Goal: Information Seeking & Learning: Check status

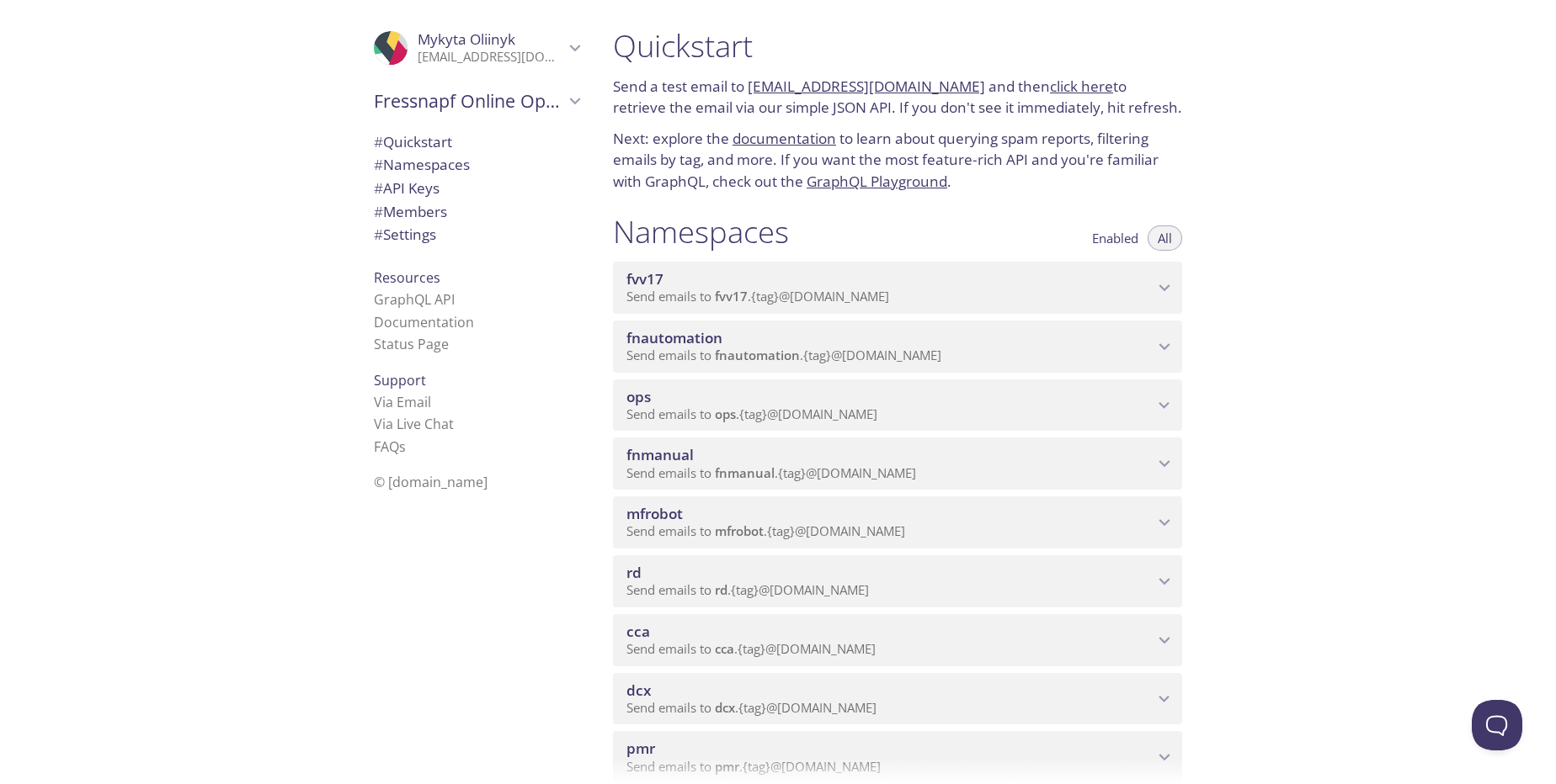
click at [963, 467] on p "Send emails to fnmanual . {tag} @[DOMAIN_NAME]" at bounding box center [889, 473] width 527 height 17
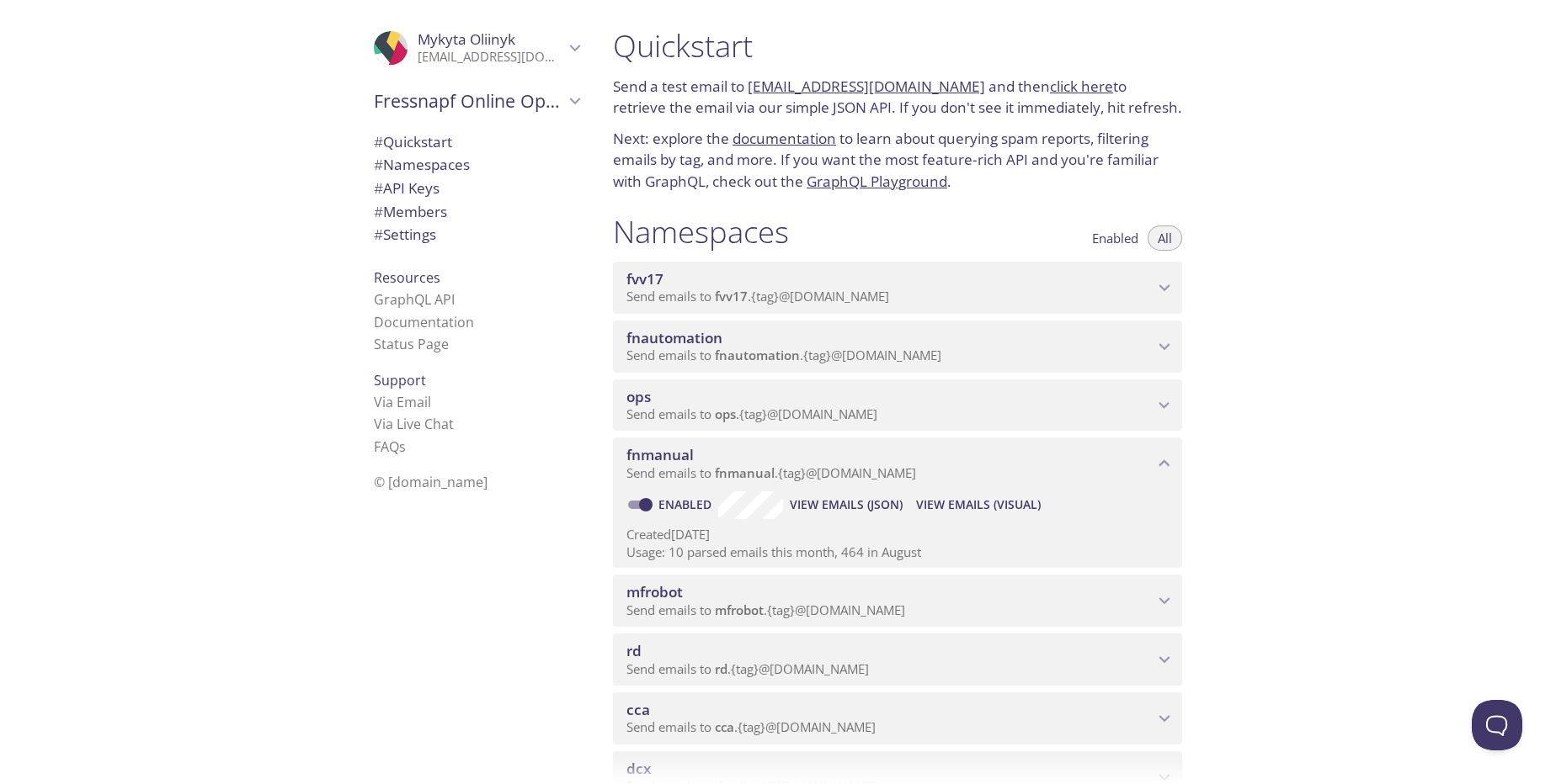
click at [964, 509] on span "View Emails (Visual)" at bounding box center [978, 504] width 125 height 20
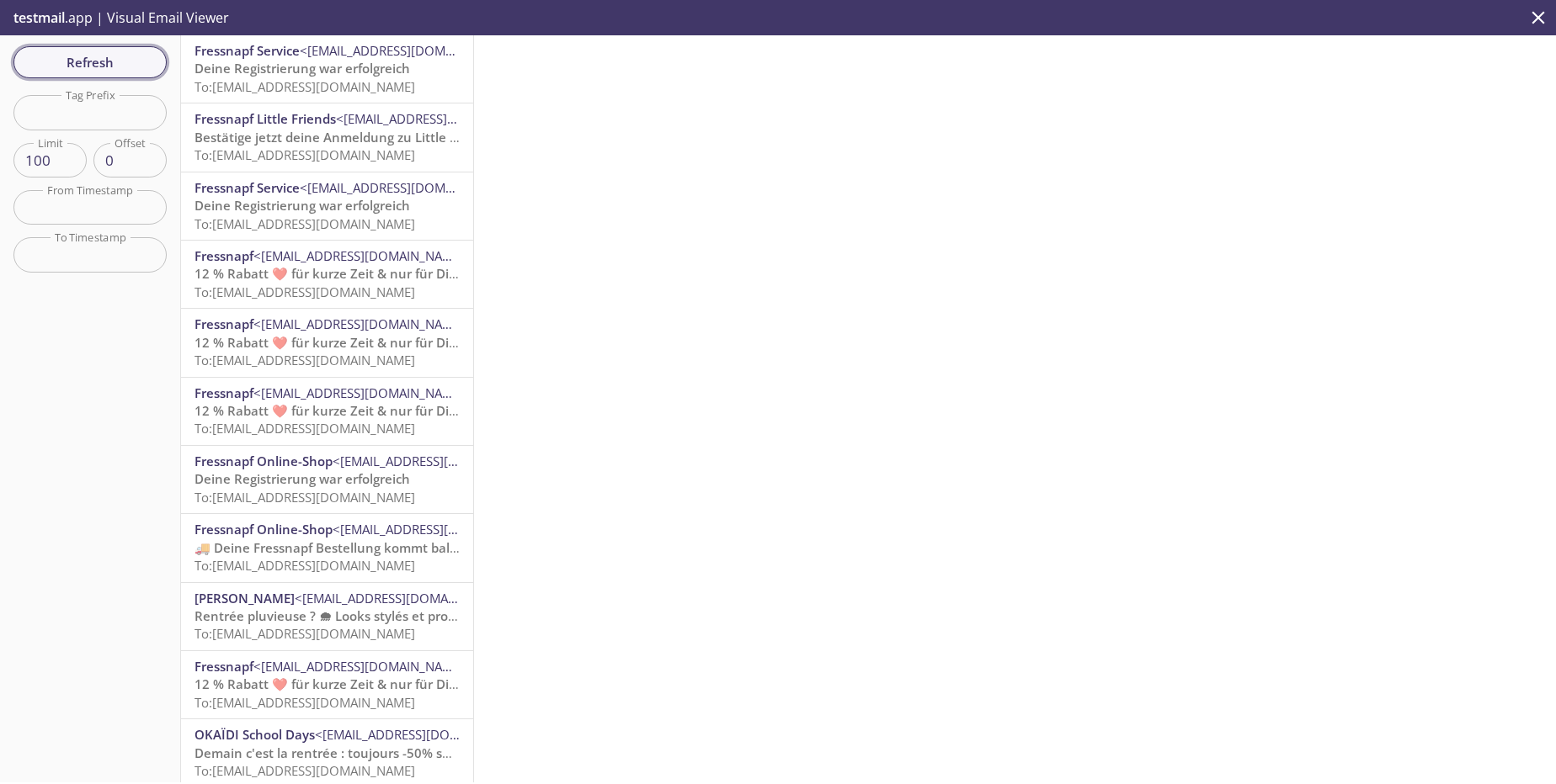
click at [124, 56] on span "Refresh" at bounding box center [90, 62] width 126 height 22
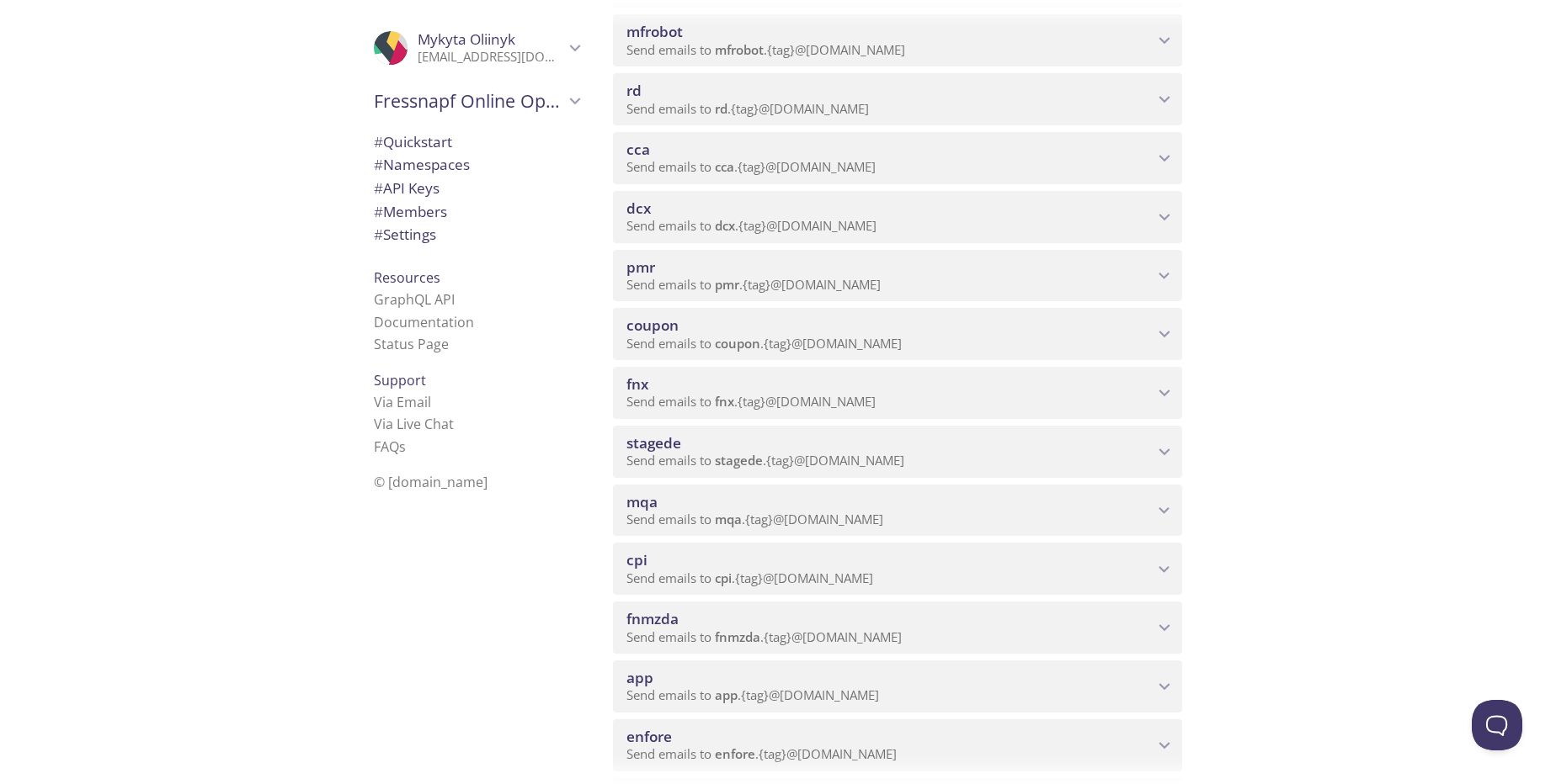
scroll to position [606, 0]
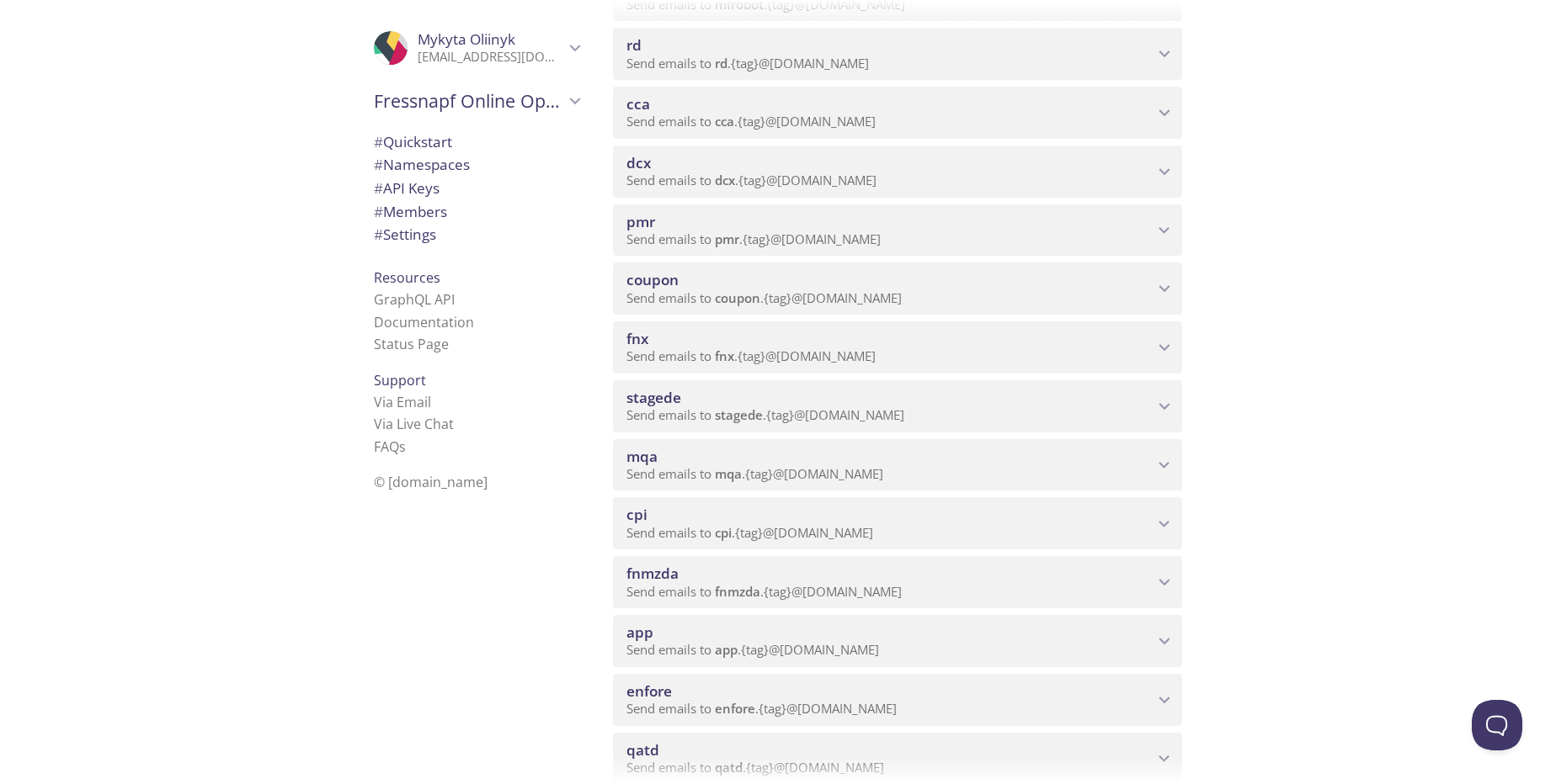
click at [1145, 467] on p "Send emails to mqa . {tag} @[DOMAIN_NAME]" at bounding box center [889, 474] width 527 height 17
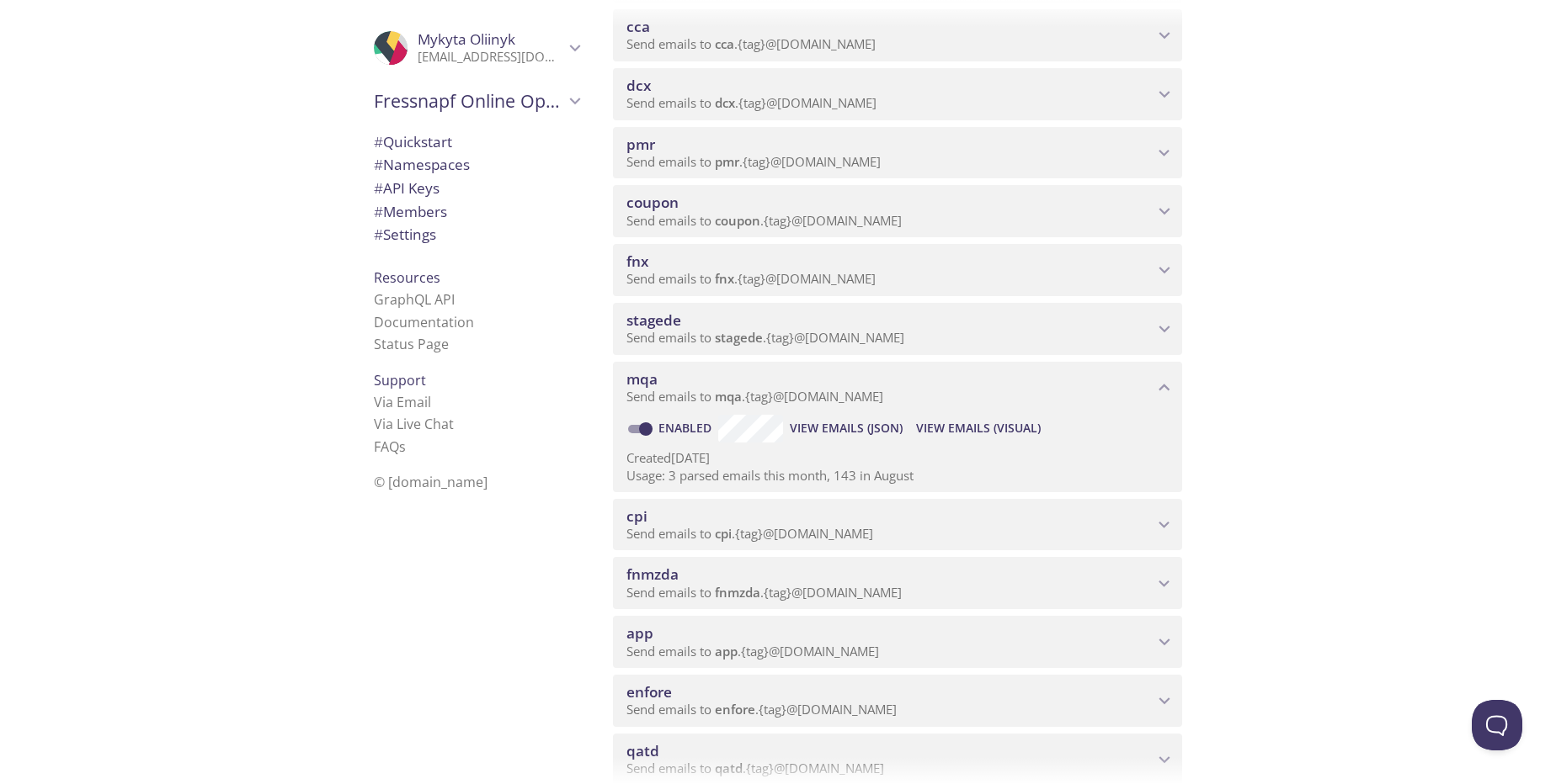
scroll to position [707, 0]
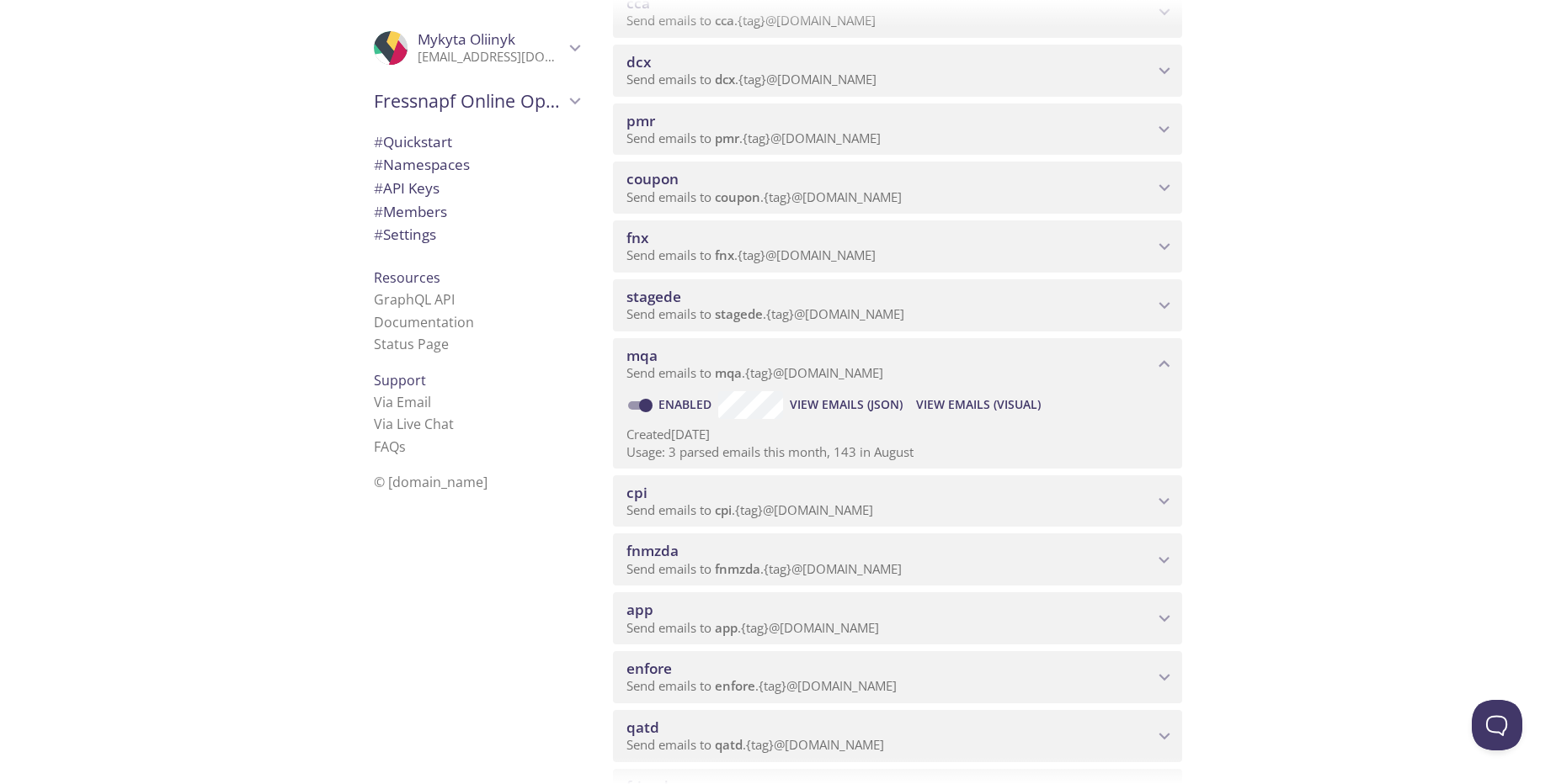
click at [962, 401] on span "View Emails (Visual)" at bounding box center [978, 404] width 125 height 20
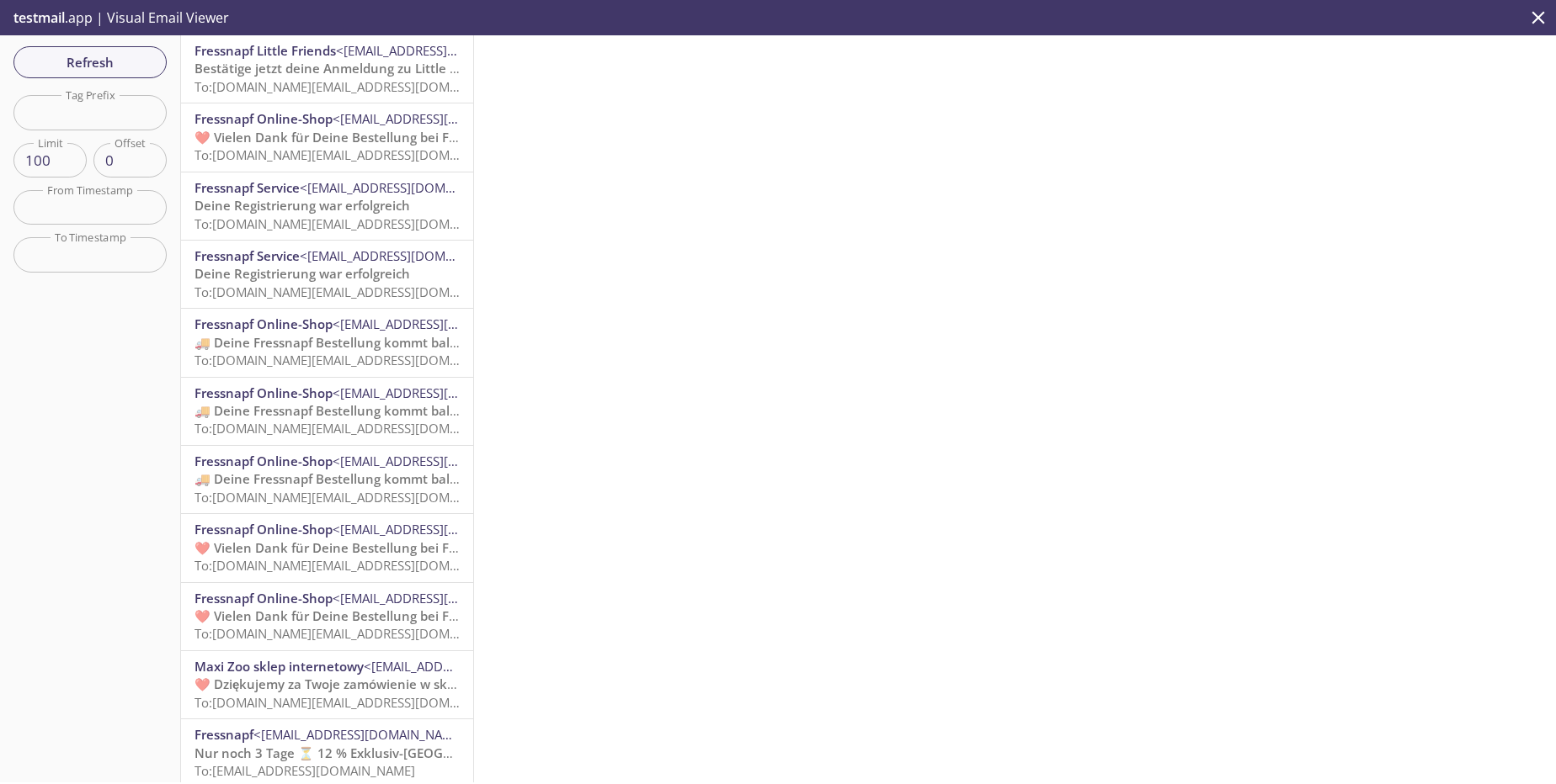
click at [342, 87] on span "To: [DOMAIN_NAME][EMAIL_ADDRESS][DOMAIN_NAME]" at bounding box center [355, 86] width 320 height 17
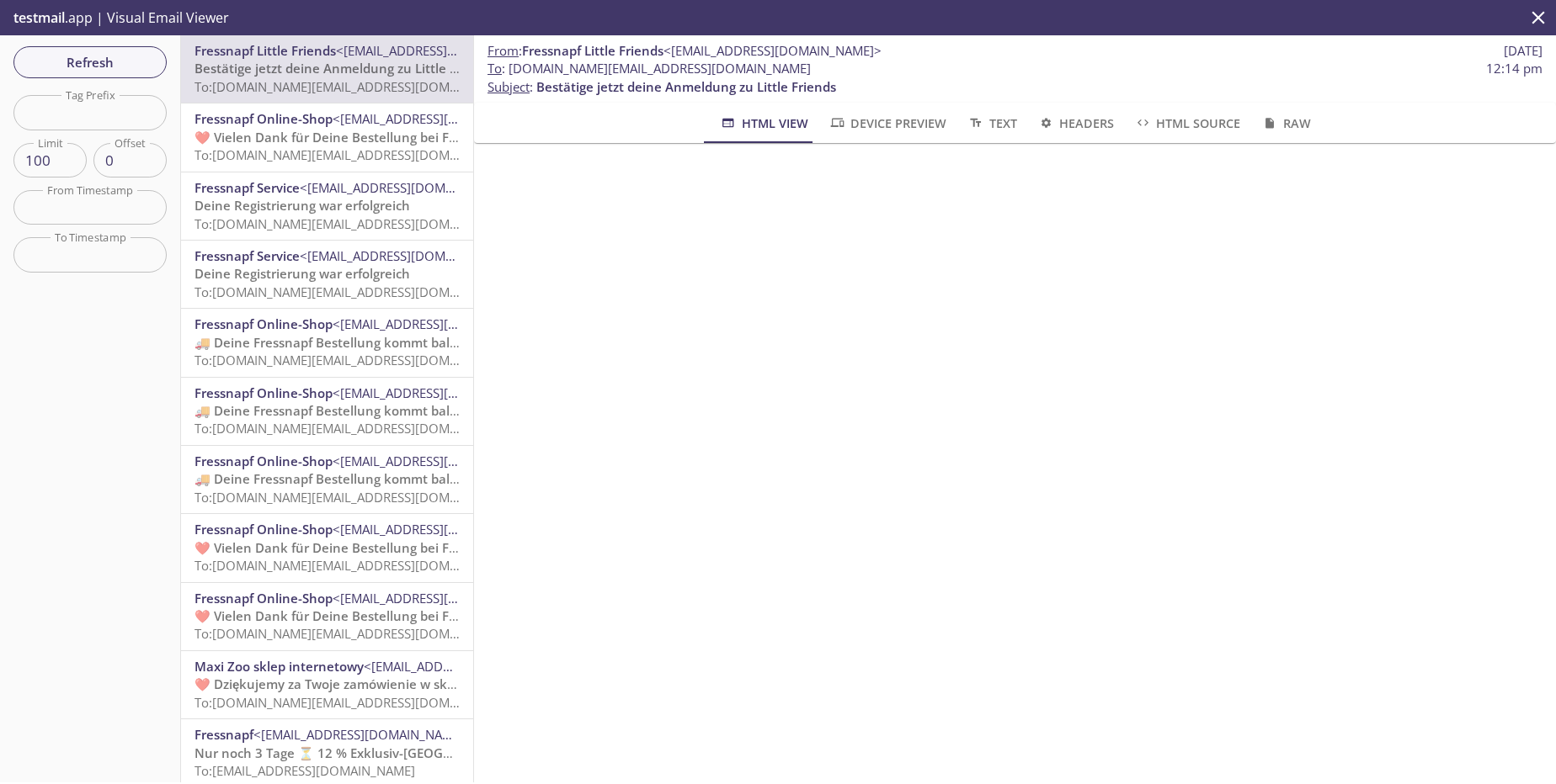
scroll to position [101, 0]
